Goal: Transaction & Acquisition: Download file/media

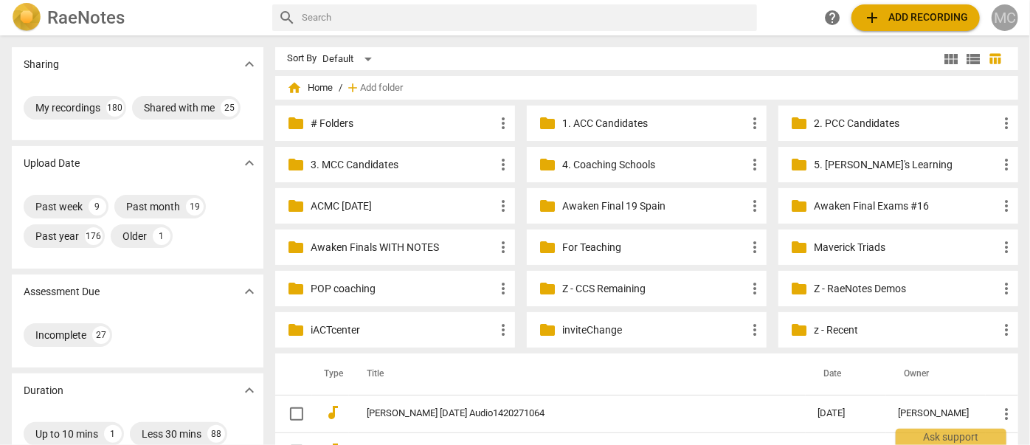
click at [1017, 5] on span "MC" at bounding box center [1005, 17] width 27 height 27
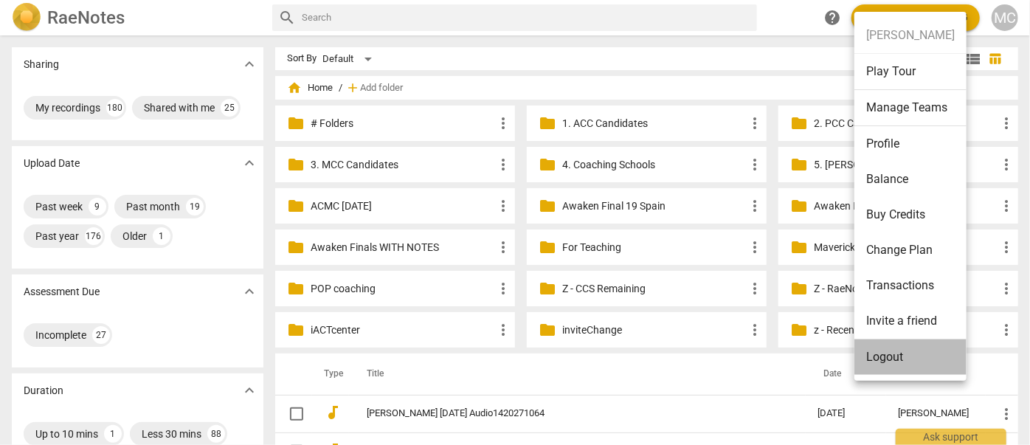
click at [899, 353] on li "Logout" at bounding box center [910, 356] width 112 height 35
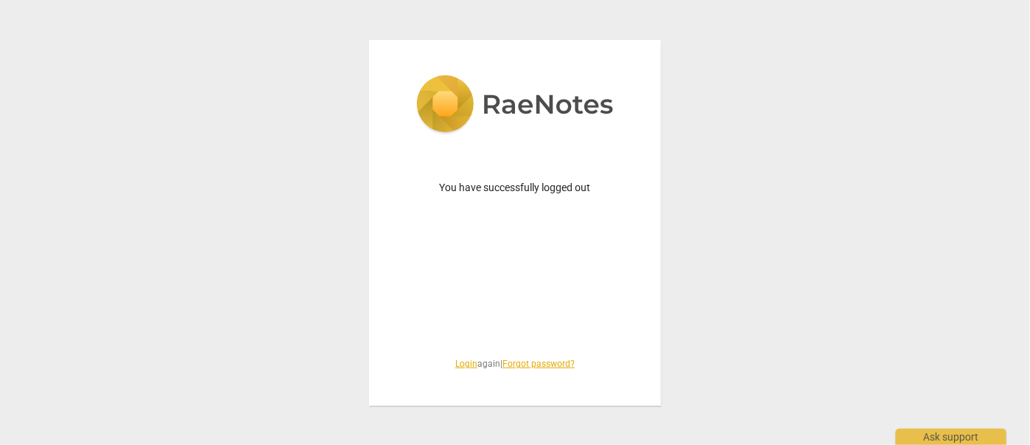
click at [466, 365] on link "Login" at bounding box center [466, 364] width 22 height 10
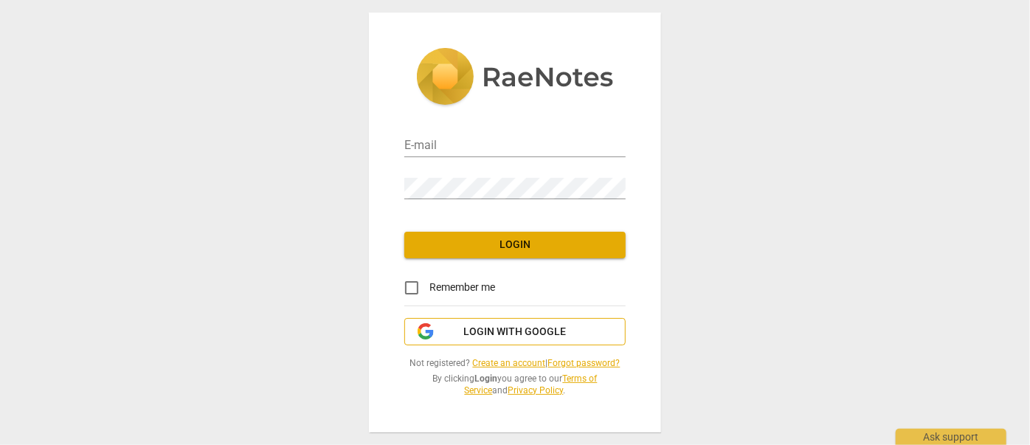
type input "[EMAIL_ADDRESS][DOMAIN_NAME]"
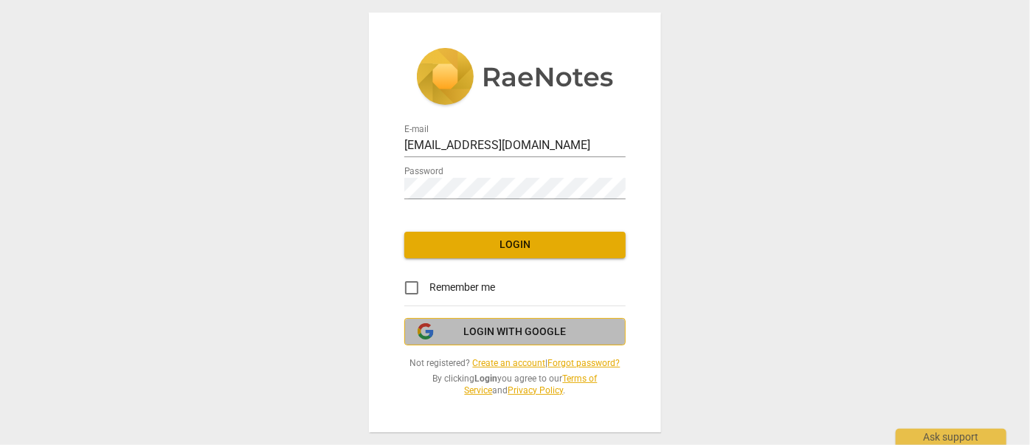
click at [503, 336] on span "Login with Google" at bounding box center [515, 332] width 103 height 15
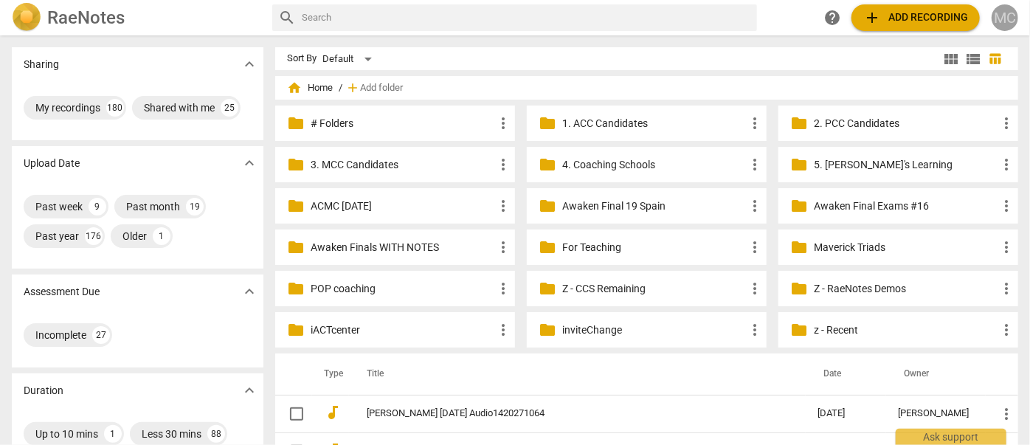
click at [994, 13] on div "MC" at bounding box center [1005, 17] width 27 height 27
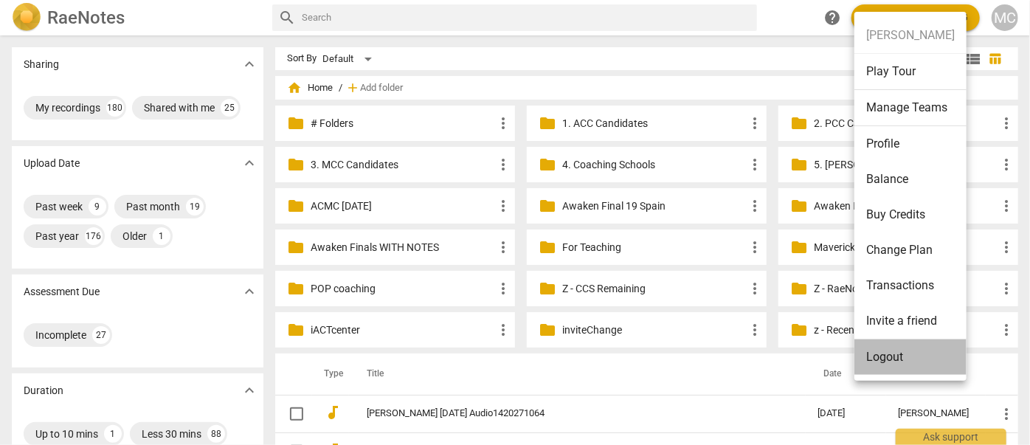
click at [889, 356] on li "Logout" at bounding box center [910, 356] width 112 height 35
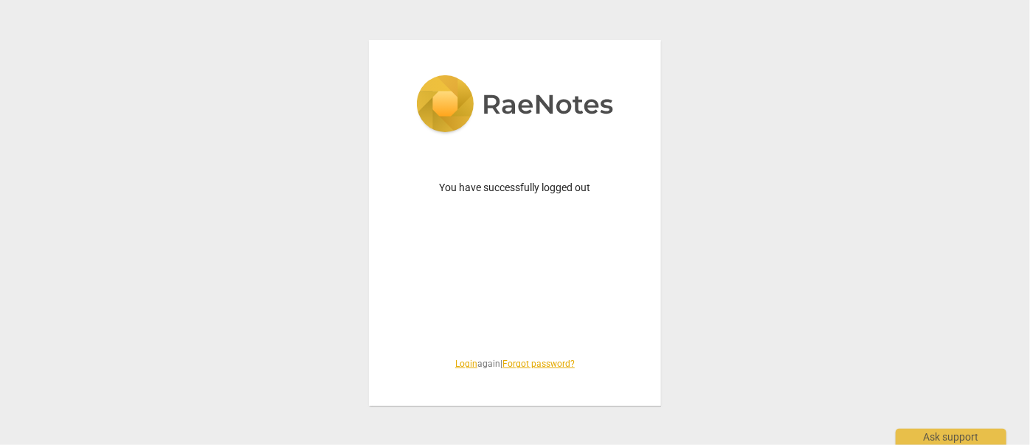
click at [462, 370] on div "You have successfully logged out Login again | Forgot password?" at bounding box center [515, 223] width 292 height 366
click at [462, 362] on link "Login" at bounding box center [466, 364] width 22 height 10
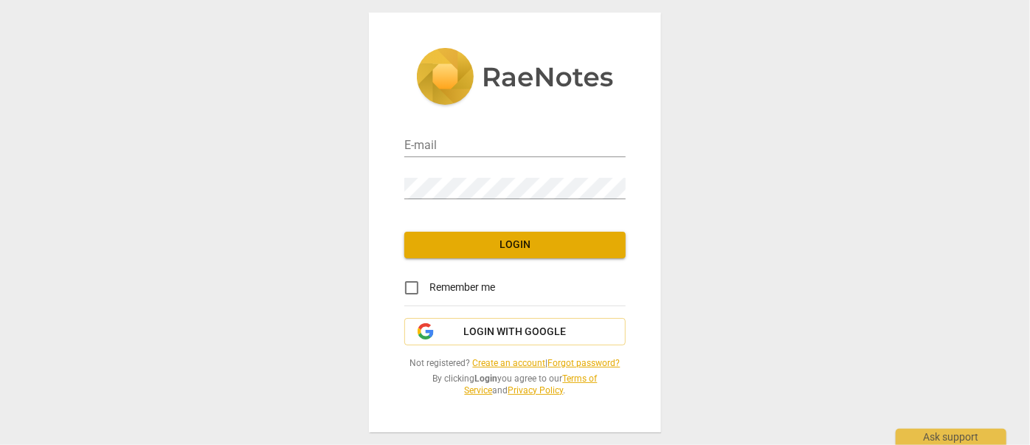
type input "[EMAIL_ADDRESS][DOMAIN_NAME]"
click at [496, 243] on span "Login" at bounding box center [515, 245] width 198 height 15
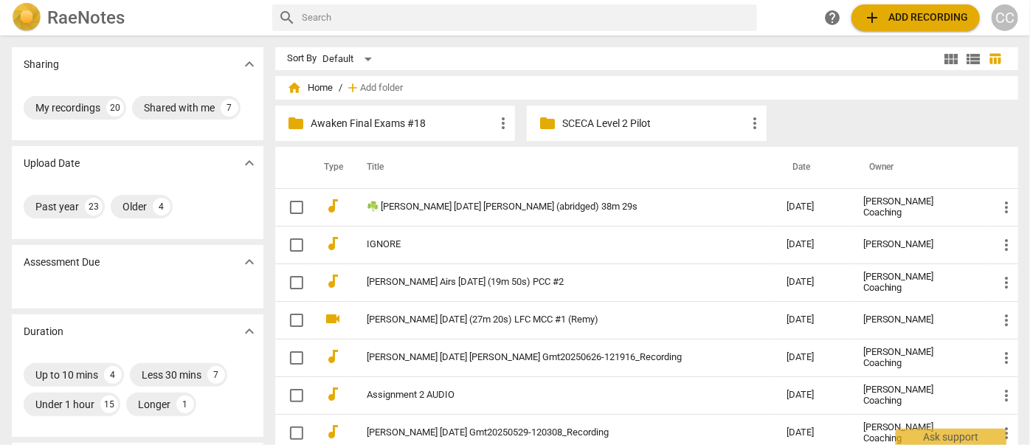
click at [393, 116] on p "Awaken Final Exams #18" at bounding box center [403, 123] width 184 height 15
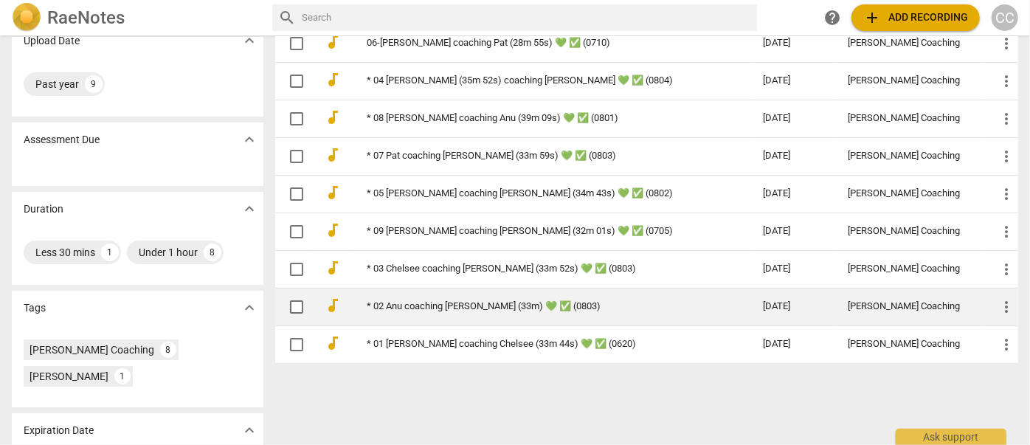
scroll to position [55, 0]
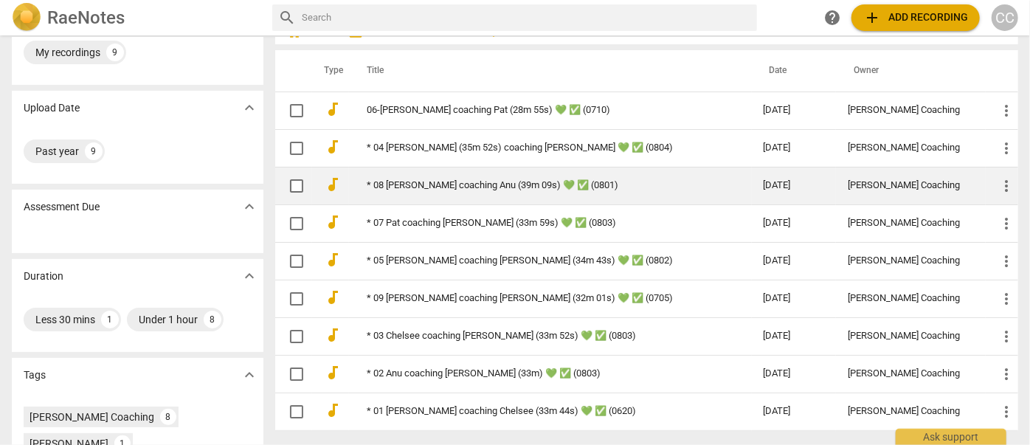
click at [398, 186] on link "* 08 Sharmin coaching Anu (39m 09s) 💚 ✅ (0801)" at bounding box center [539, 185] width 344 height 11
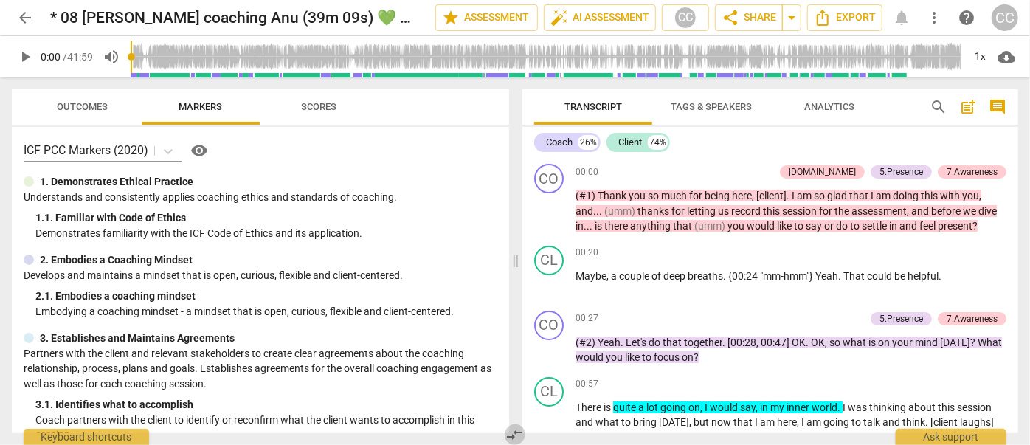
click at [511, 436] on span "compare_arrows" at bounding box center [515, 435] width 18 height 18
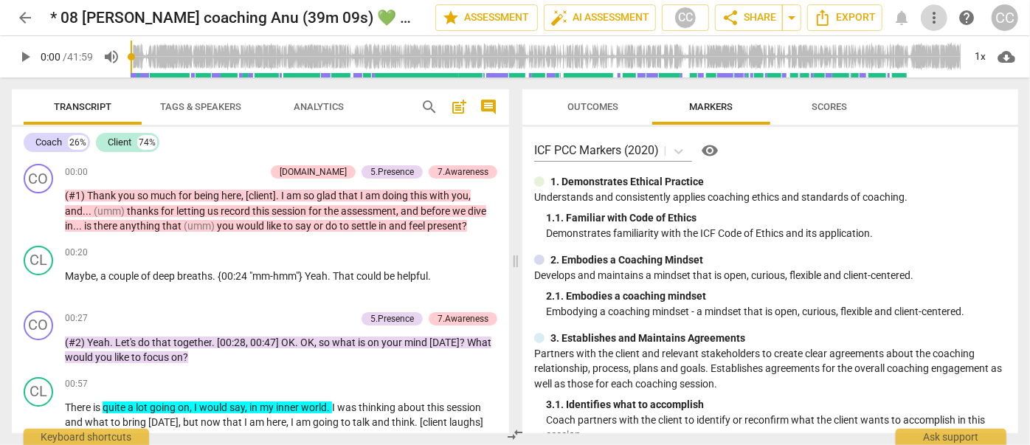
click at [934, 15] on span "more_vert" at bounding box center [934, 18] width 18 height 18
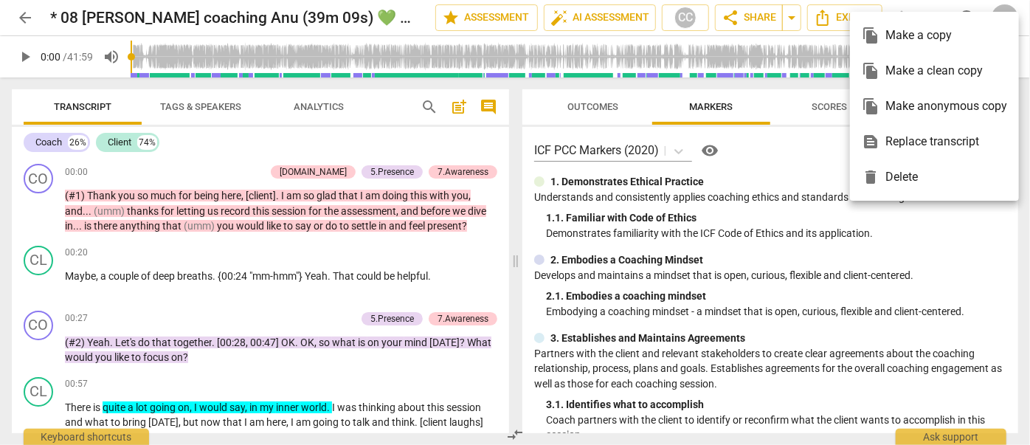
click at [929, 76] on div "file_copy Make a clean copy" at bounding box center [934, 70] width 145 height 35
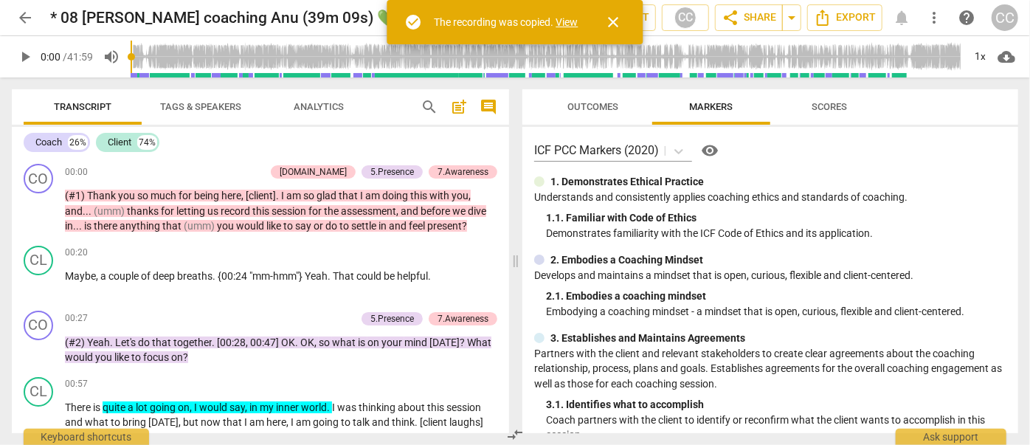
click at [561, 18] on link "View" at bounding box center [567, 22] width 22 height 12
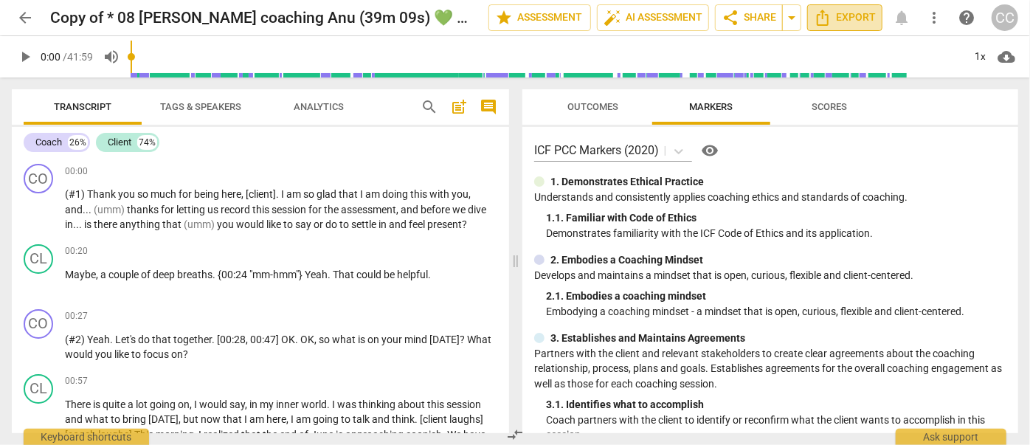
click at [841, 15] on span "Export" at bounding box center [845, 18] width 62 height 18
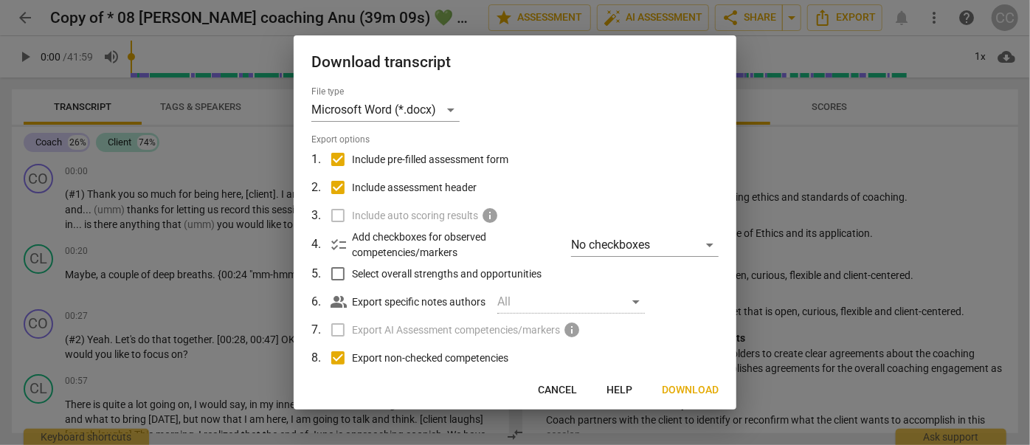
click at [696, 388] on span "Download" at bounding box center [690, 390] width 57 height 15
